Goal: Obtain resource: Obtain resource

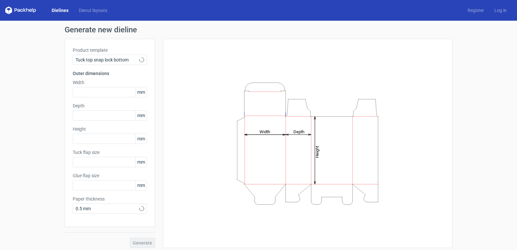
type input "15"
type input "10"
click at [140, 60] on use at bounding box center [141, 60] width 2 height 2
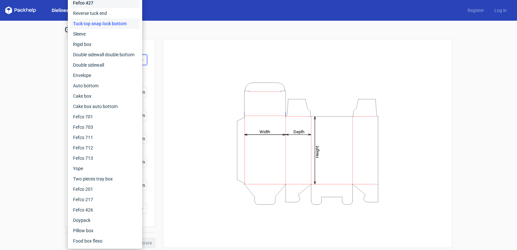
click at [93, 3] on div "Fefco 427" at bounding box center [104, 3] width 69 height 10
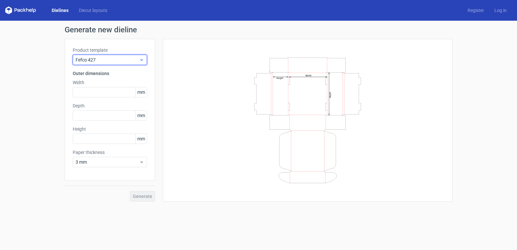
click at [142, 59] on icon at bounding box center [141, 59] width 5 height 5
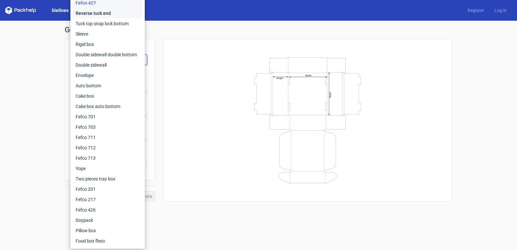
click at [95, 13] on div "Reverse tuck end" at bounding box center [107, 13] width 69 height 10
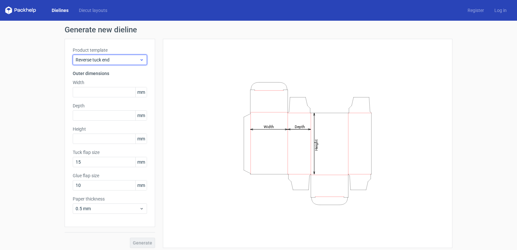
click at [140, 58] on icon at bounding box center [141, 59] width 5 height 5
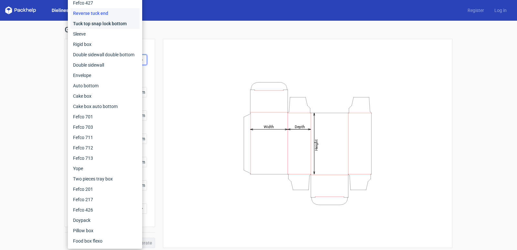
click at [90, 25] on div "Tuck top snap lock bottom" at bounding box center [104, 23] width 69 height 10
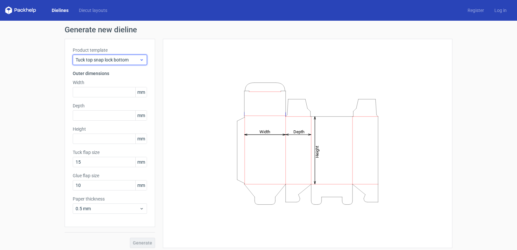
click at [141, 60] on icon at bounding box center [141, 59] width 5 height 5
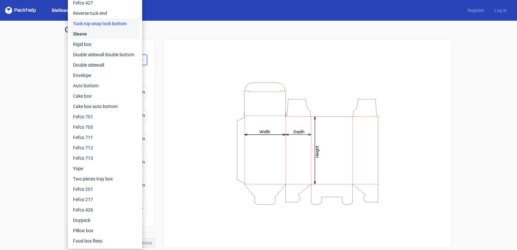
click at [80, 34] on div "Sleeve" at bounding box center [104, 34] width 69 height 10
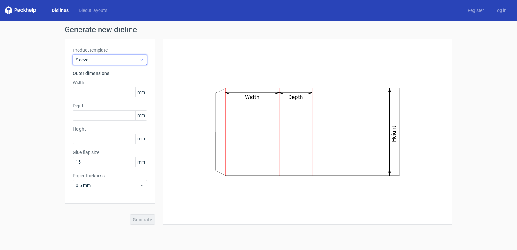
click at [143, 59] on icon at bounding box center [141, 59] width 5 height 5
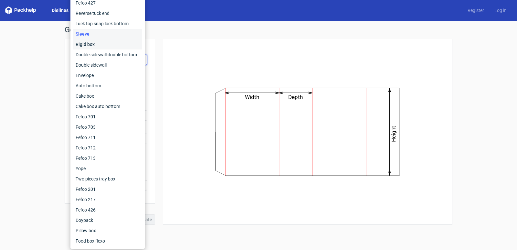
click at [82, 45] on div "Rigid box" at bounding box center [107, 44] width 69 height 10
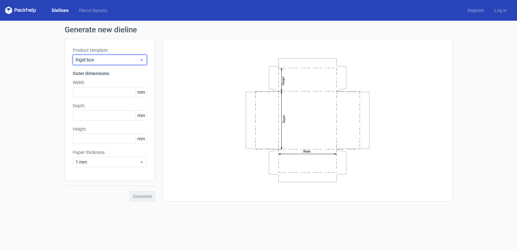
click at [141, 59] on icon at bounding box center [141, 59] width 5 height 5
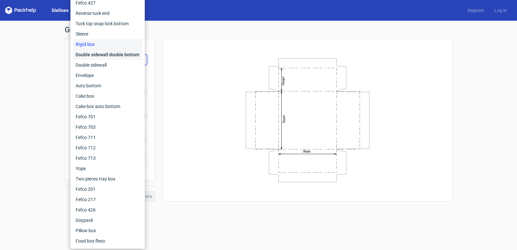
click at [104, 54] on div "Double sidewall double bottom" at bounding box center [107, 54] width 69 height 10
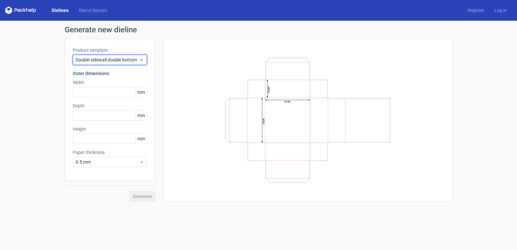
click at [142, 60] on icon at bounding box center [141, 59] width 5 height 5
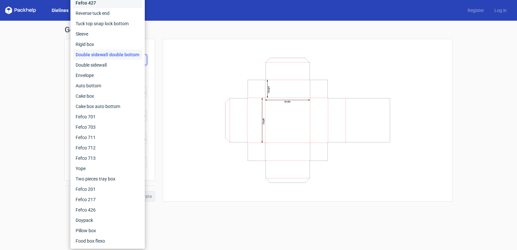
click at [91, 4] on div "Fefco 427" at bounding box center [107, 3] width 69 height 10
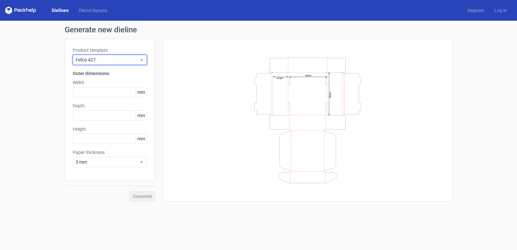
click at [143, 62] on div "Fefco 427" at bounding box center [110, 60] width 74 height 10
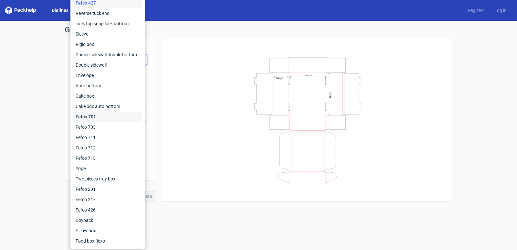
click at [94, 118] on div "Fefco 701" at bounding box center [107, 116] width 69 height 10
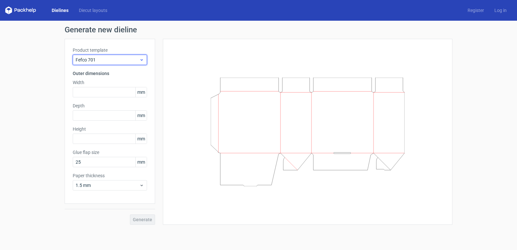
click at [141, 57] on icon at bounding box center [141, 59] width 5 height 5
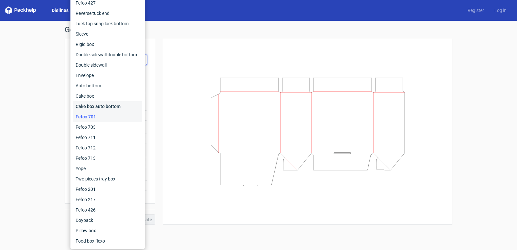
click at [103, 107] on div "Cake box auto bottom" at bounding box center [107, 106] width 69 height 10
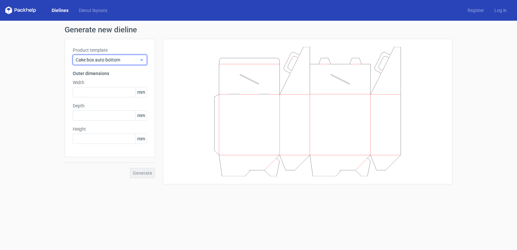
click at [145, 60] on div "Cake box auto bottom" at bounding box center [110, 60] width 74 height 10
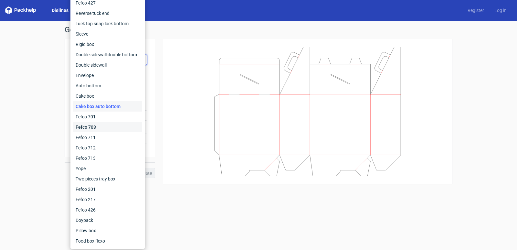
click at [87, 124] on div "Fefco 703" at bounding box center [107, 127] width 69 height 10
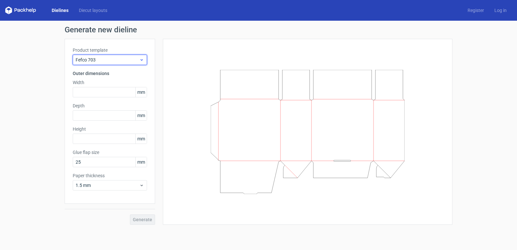
click at [145, 60] on div "Fefco 703" at bounding box center [110, 60] width 74 height 10
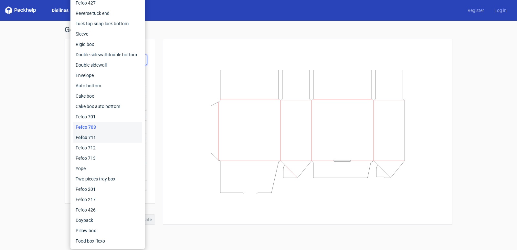
click at [93, 138] on div "Fefco 711" at bounding box center [107, 137] width 69 height 10
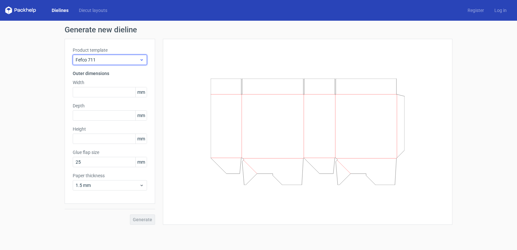
click at [142, 61] on icon at bounding box center [141, 59] width 5 height 5
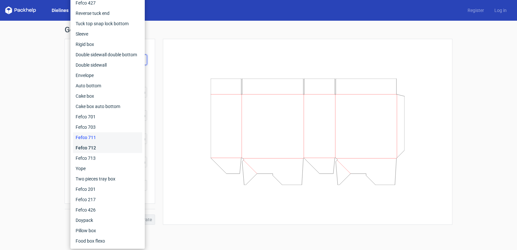
click at [93, 148] on div "Fefco 712" at bounding box center [107, 147] width 69 height 10
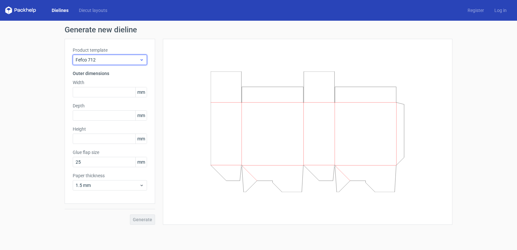
click at [144, 59] on div "Fefco 712" at bounding box center [110, 60] width 74 height 10
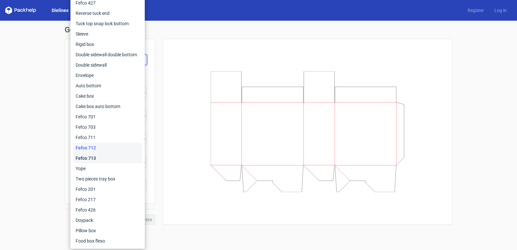
click at [82, 159] on div "Fefco 713" at bounding box center [107, 158] width 69 height 10
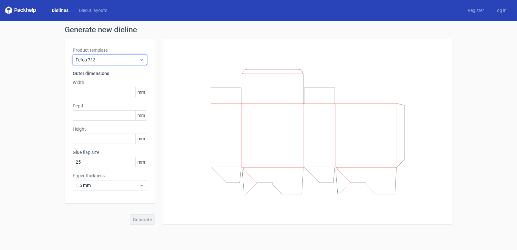
click at [143, 60] on icon at bounding box center [141, 59] width 5 height 5
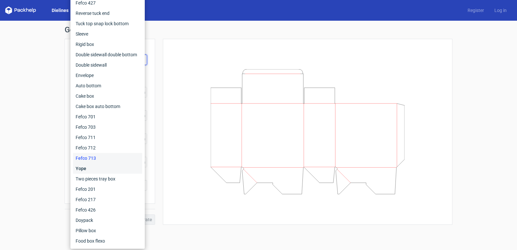
click at [80, 167] on div "Yope" at bounding box center [107, 168] width 69 height 10
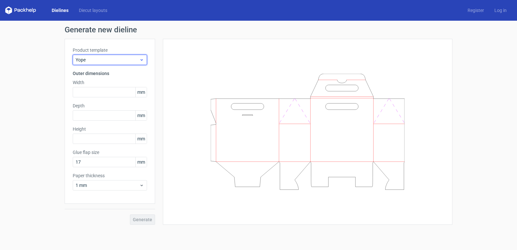
click at [143, 59] on icon at bounding box center [141, 59] width 5 height 5
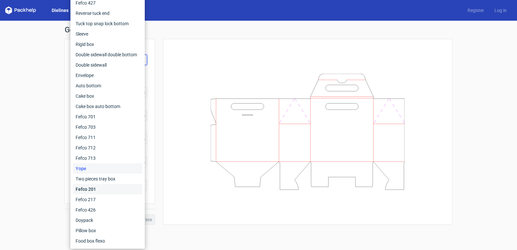
click at [88, 189] on div "Fefco 201" at bounding box center [107, 189] width 69 height 10
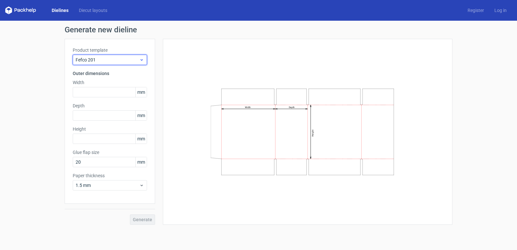
click at [145, 59] on div "Fefco 201" at bounding box center [110, 60] width 74 height 10
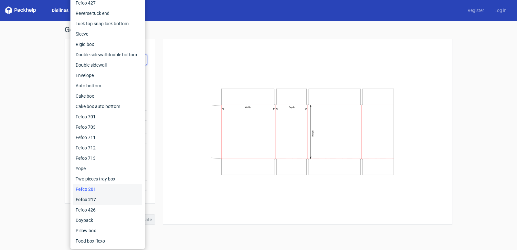
click at [88, 198] on div "Fefco 217" at bounding box center [107, 199] width 69 height 10
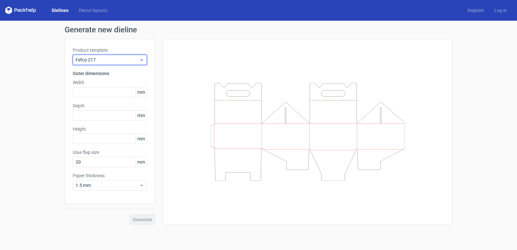
click at [142, 61] on icon at bounding box center [141, 59] width 5 height 5
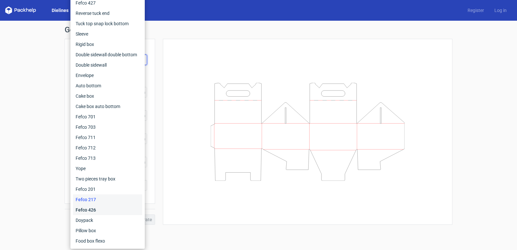
click at [82, 210] on div "Fefco 426" at bounding box center [107, 209] width 69 height 10
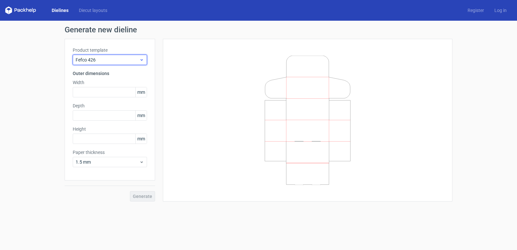
click at [143, 60] on icon at bounding box center [141, 59] width 5 height 5
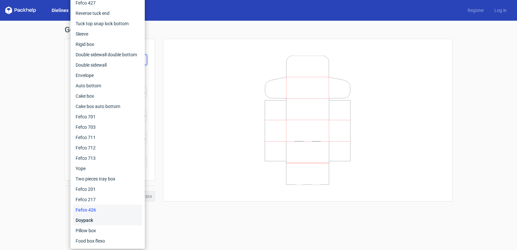
click at [82, 221] on div "Doypack" at bounding box center [107, 220] width 69 height 10
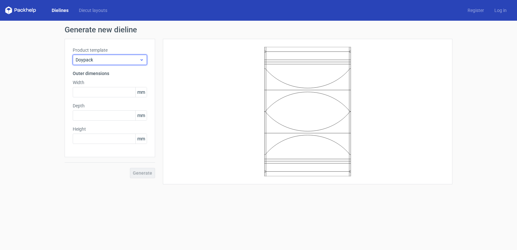
click at [144, 61] on div "Doypack" at bounding box center [110, 60] width 74 height 10
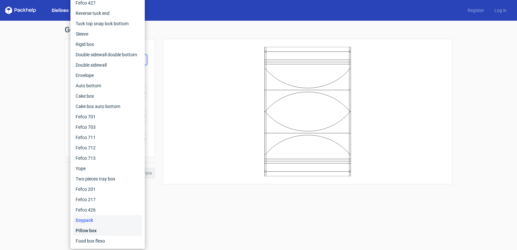
click at [90, 230] on div "Pillow box" at bounding box center [107, 230] width 69 height 10
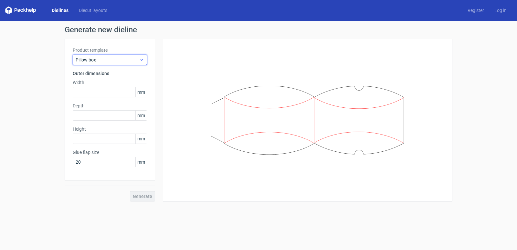
click at [144, 60] on div "Pillow box" at bounding box center [110, 60] width 74 height 10
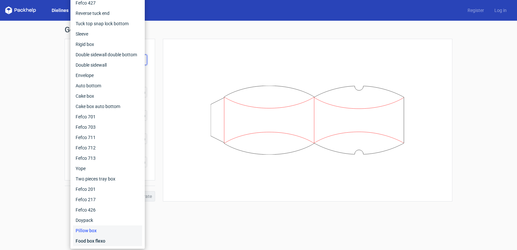
click at [89, 241] on div "Food box flexo" at bounding box center [107, 240] width 69 height 10
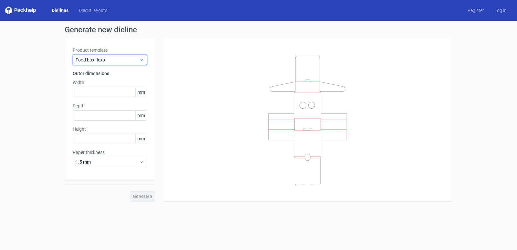
click at [142, 61] on icon at bounding box center [141, 59] width 5 height 5
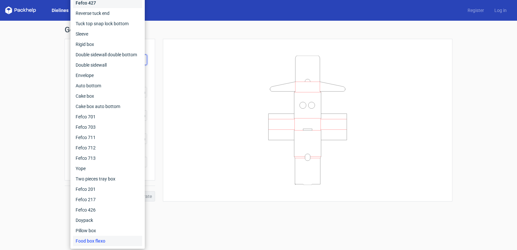
click at [86, 2] on div "Fefco 427" at bounding box center [107, 3] width 69 height 10
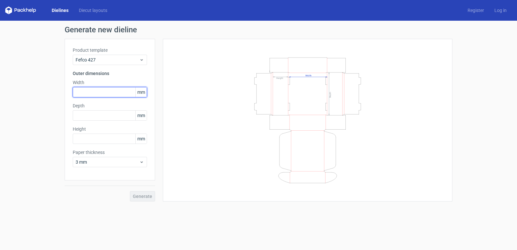
click at [117, 94] on input "text" at bounding box center [110, 92] width 74 height 10
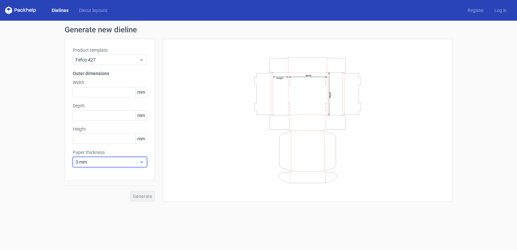
click at [143, 163] on icon at bounding box center [141, 161] width 5 height 5
click at [143, 162] on icon at bounding box center [141, 161] width 5 height 5
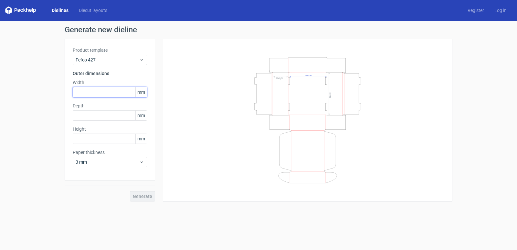
click at [111, 94] on input "text" at bounding box center [110, 92] width 74 height 10
click at [297, 79] on icon "Width Depth Height" at bounding box center [308, 120] width 194 height 129
click at [303, 77] on icon "Width Depth Height" at bounding box center [308, 120] width 194 height 129
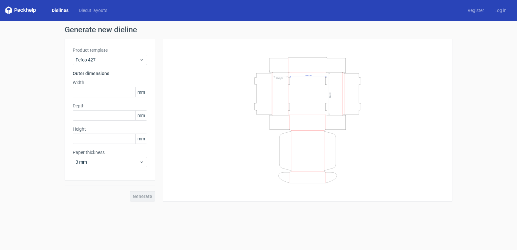
click at [303, 77] on icon "Width Depth Height" at bounding box center [308, 120] width 194 height 129
click at [98, 95] on input "text" at bounding box center [110, 92] width 74 height 10
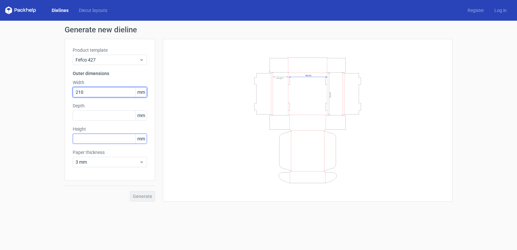
type input "210"
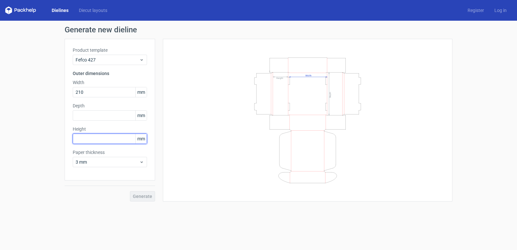
click at [93, 140] on input "text" at bounding box center [110, 138] width 74 height 10
type input "50"
click at [98, 116] on input "text" at bounding box center [110, 115] width 74 height 10
click at [147, 197] on span "Generate" at bounding box center [142, 196] width 19 height 5
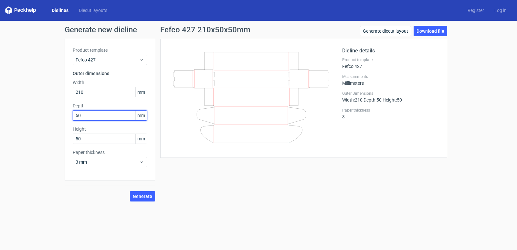
click at [98, 115] on input "50" at bounding box center [110, 115] width 74 height 10
drag, startPoint x: 98, startPoint y: 115, endPoint x: 69, endPoint y: 120, distance: 29.2
click at [69, 120] on div "Product template Fefco 427 Outer dimensions Width 210 mm Depth 50 mm Height 50 …" at bounding box center [110, 109] width 90 height 141
type input "210"
click at [148, 194] on span "Generate" at bounding box center [142, 196] width 19 height 5
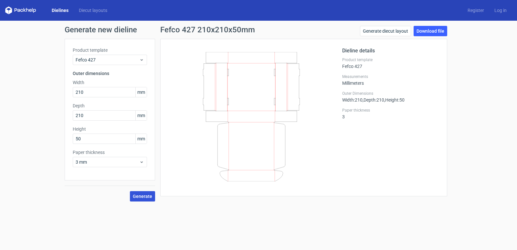
click at [147, 197] on span "Generate" at bounding box center [142, 196] width 19 height 5
click at [424, 33] on link "Download file" at bounding box center [430, 31] width 34 height 10
